Goal: Transaction & Acquisition: Purchase product/service

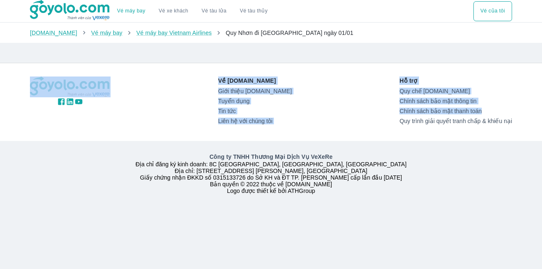
drag, startPoint x: 542, startPoint y: 111, endPoint x: 536, endPoint y: 82, distance: 29.4
click at [535, 83] on div "Vé máy bay Vé xe khách Vé tàu lửa Vé tàu thủy Vé của tôi Goyolo.com Vé máy bay …" at bounding box center [271, 134] width 542 height 269
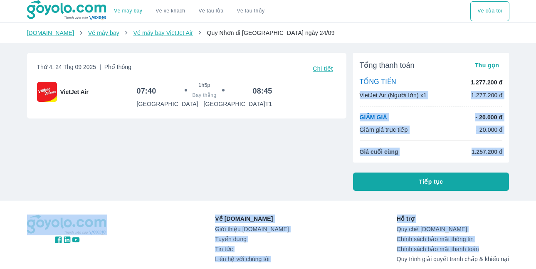
scroll to position [1, 0]
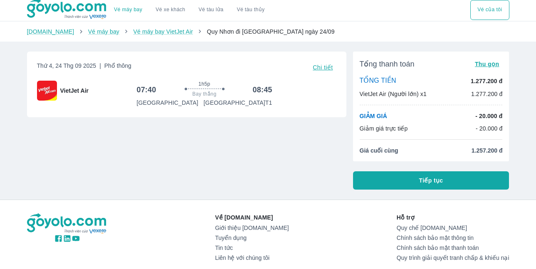
click at [249, 182] on div "Thứ 4, 24 Thg 09 2025 | Phổ thông Chi tiết VietJet Air 07:40 1h5p Bay thẳng 08:…" at bounding box center [183, 117] width 326 height 145
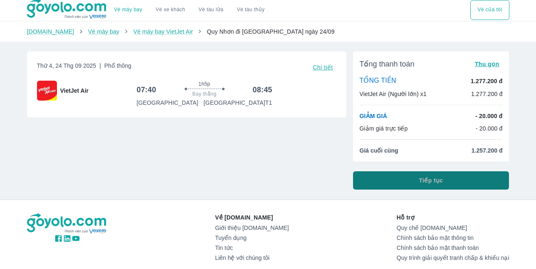
click at [432, 181] on span "Tiếp tục" at bounding box center [431, 180] width 24 height 8
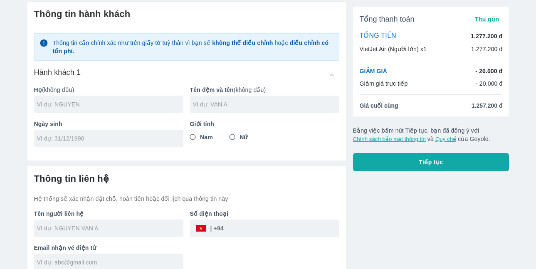
scroll to position [40, 0]
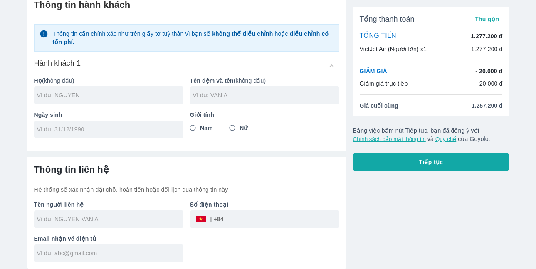
click at [514, 71] on div "Thông tin hành khách Thông tin cần chính xác như trên giấy tờ tuỳ thân vì bạn s…" at bounding box center [268, 127] width 496 height 284
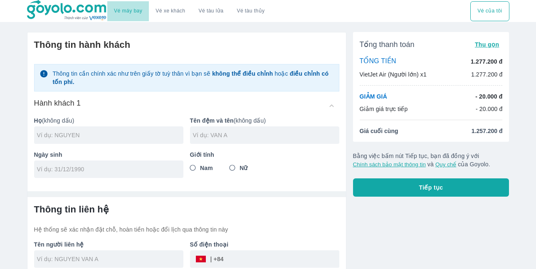
click at [132, 9] on link "Vé máy bay" at bounding box center [128, 11] width 28 height 6
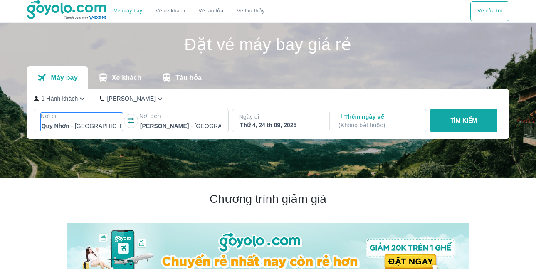
click at [93, 130] on div at bounding box center [82, 126] width 81 height 10
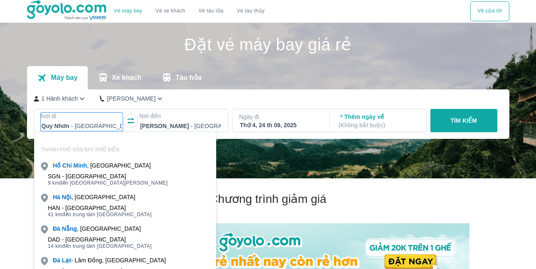
scroll to position [48, 0]
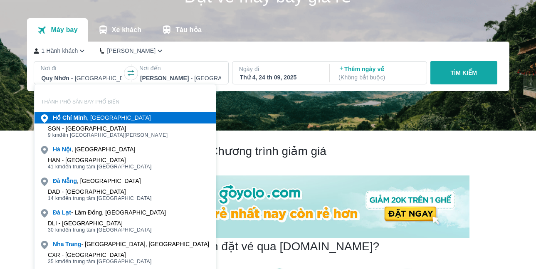
drag, startPoint x: 93, startPoint y: 130, endPoint x: 94, endPoint y: 125, distance: 5.5
click at [96, 120] on div "[PERSON_NAME] , [GEOGRAPHIC_DATA]" at bounding box center [102, 118] width 98 height 8
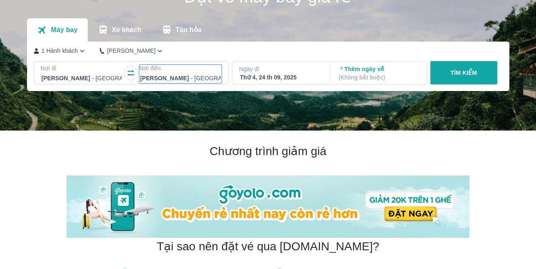
click at [168, 72] on p "Nơi đến" at bounding box center [180, 68] width 82 height 8
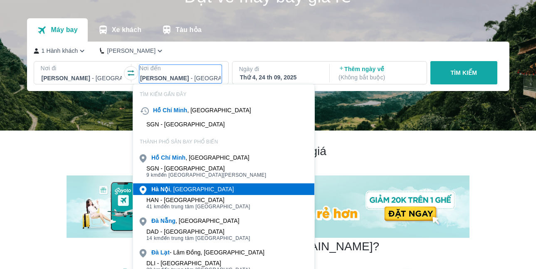
click at [188, 187] on div "[GEOGRAPHIC_DATA] , [GEOGRAPHIC_DATA]" at bounding box center [192, 189] width 82 height 8
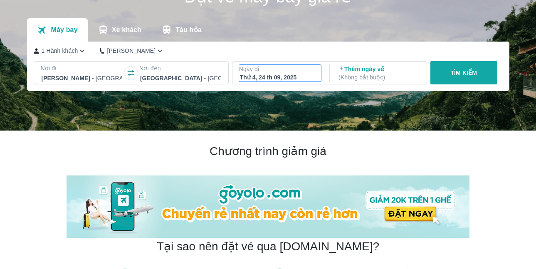
click at [314, 80] on div "Thứ 4, 24 th 09, 2025" at bounding box center [280, 77] width 81 height 8
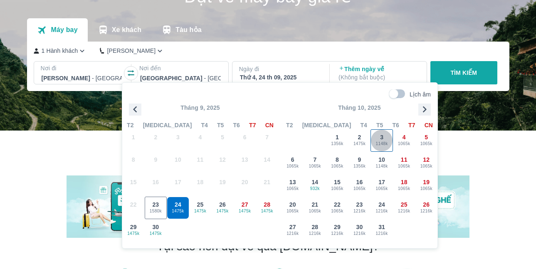
click at [386, 141] on span "1148k" at bounding box center [382, 144] width 22 height 7
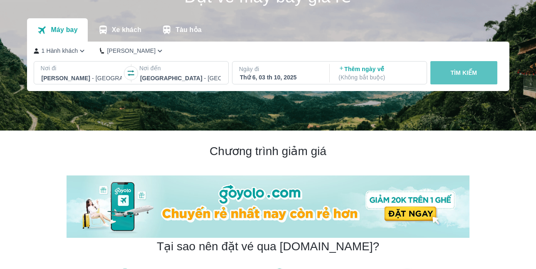
click at [465, 77] on p "TÌM KIẾM" at bounding box center [463, 73] width 27 height 8
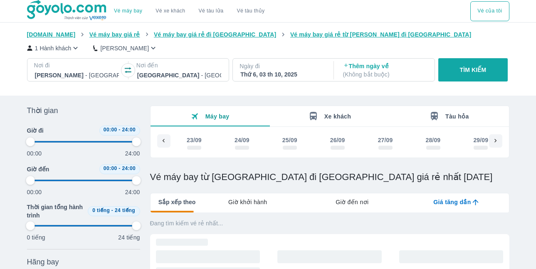
scroll to position [0, 225]
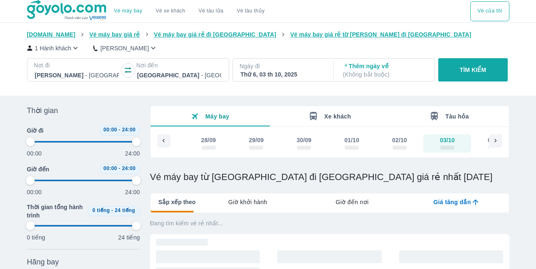
type input "97.9166666666667"
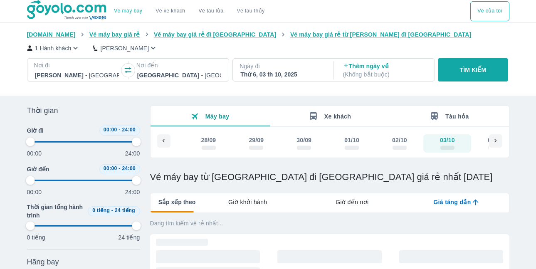
type input "97.9166666666667"
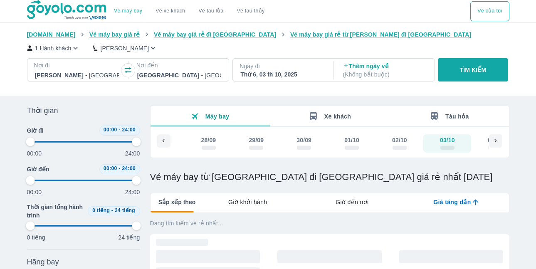
type input "97.9166666666667"
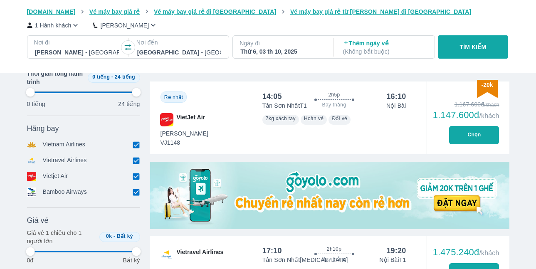
scroll to position [175, 0]
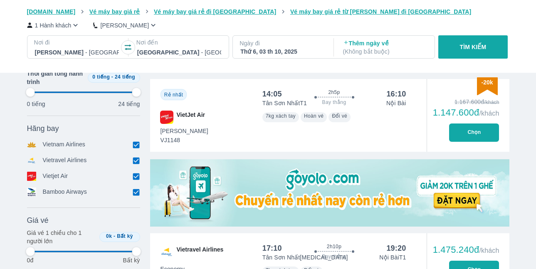
type input "97.9166666666667"
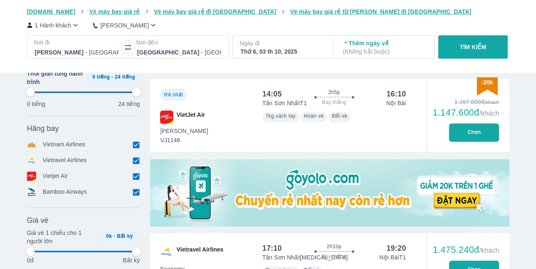
type input "97.9166666666667"
click at [466, 133] on button "Chọn" at bounding box center [474, 132] width 50 height 18
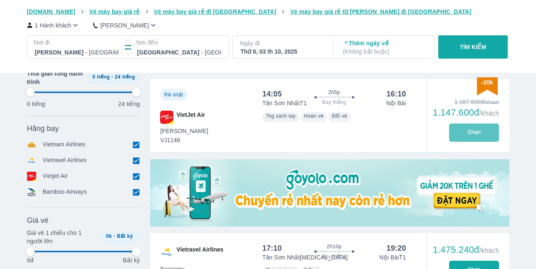
type input "97.9166666666667"
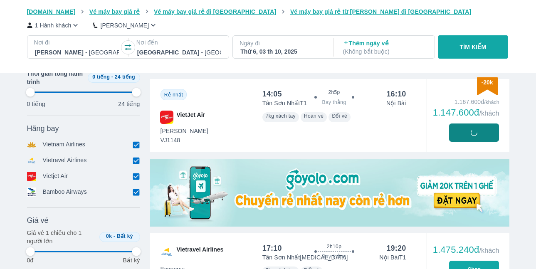
type input "97.9166666666667"
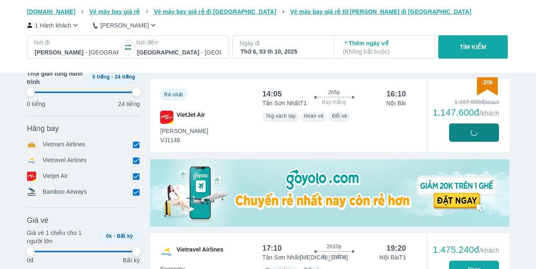
type input "97.9166666666667"
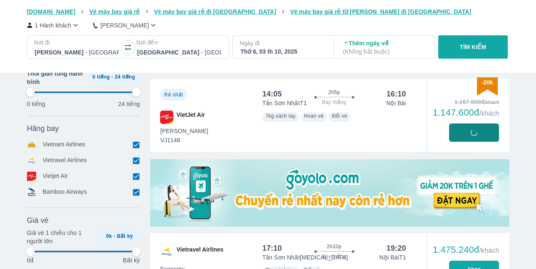
type input "97.9166666666667"
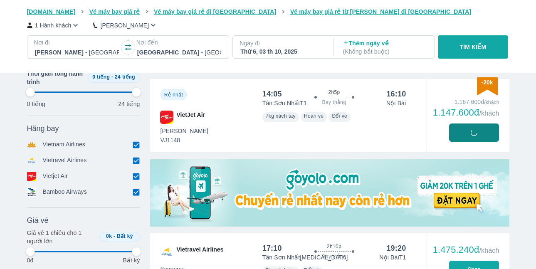
type input "97.9166666666667"
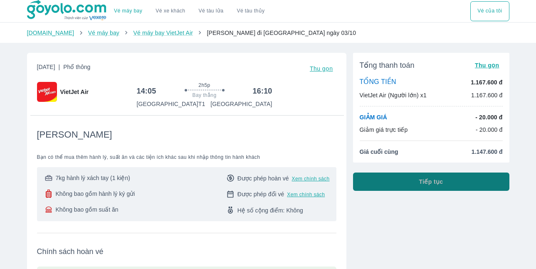
click at [474, 184] on button "Tiếp tục" at bounding box center [431, 182] width 156 height 18
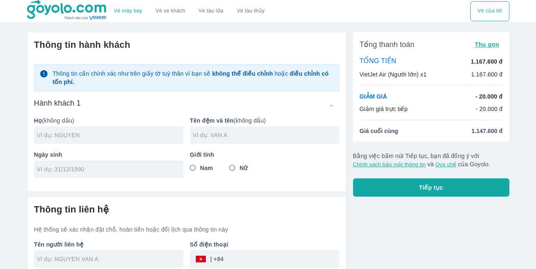
click at [233, 169] on input "Nữ" at bounding box center [232, 168] width 15 height 15
radio input "true"
click at [127, 140] on div at bounding box center [108, 134] width 149 height 17
type input "[PERSON_NAME]"
click at [194, 129] on div at bounding box center [264, 134] width 149 height 17
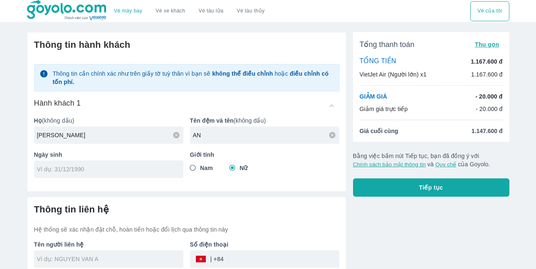
type input "A"
type input "ANH"
click at [141, 167] on input "tel" at bounding box center [106, 169] width 138 height 8
type input "[DATE]"
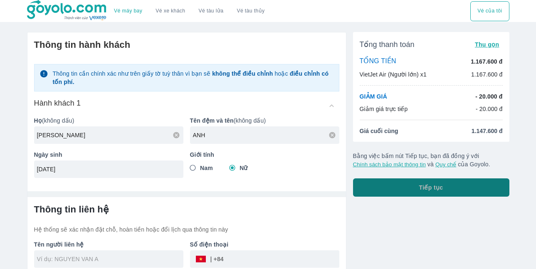
click at [375, 180] on button "Tiếp tục" at bounding box center [431, 187] width 156 height 18
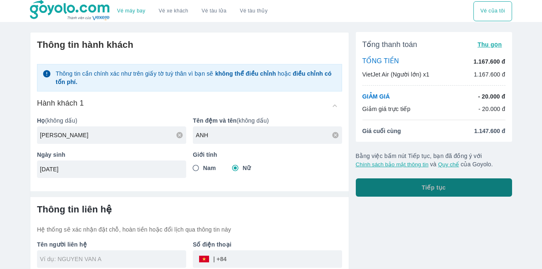
type input "[PERSON_NAME]"
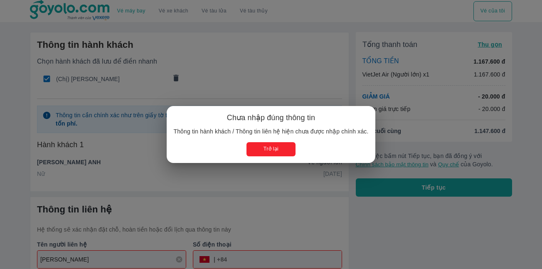
click at [261, 145] on button "Trở lại" at bounding box center [271, 149] width 49 height 14
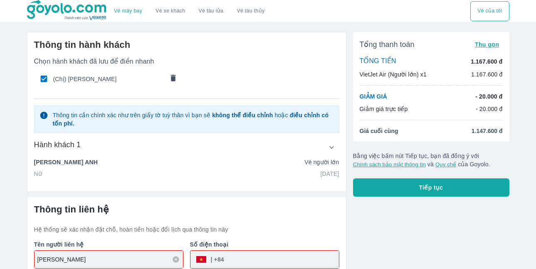
click at [269, 198] on div "Thông tin liên hệ Hệ thống sẽ xác nhận đặt chỗ, hoàn tiền hoặc đổi lịch qua thô…" at bounding box center [186, 261] width 319 height 129
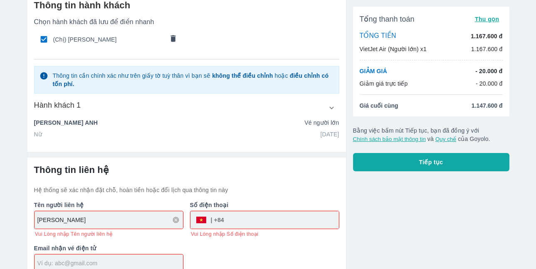
scroll to position [59, 0]
